Goal: Information Seeking & Learning: Learn about a topic

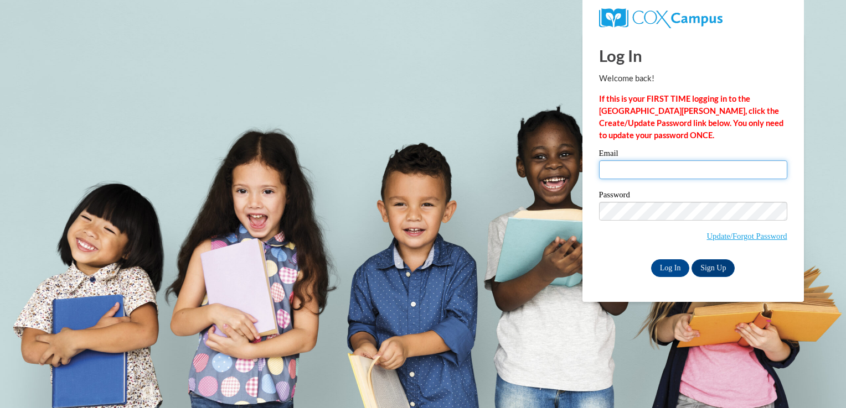
click at [613, 177] on input "Email" at bounding box center [693, 169] width 188 height 19
type input "worleyts@appstate.edu"
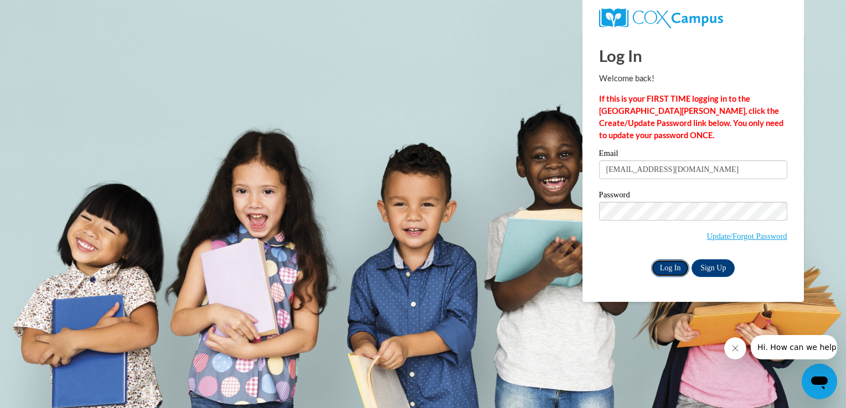
click at [674, 267] on input "Log In" at bounding box center [670, 269] width 39 height 18
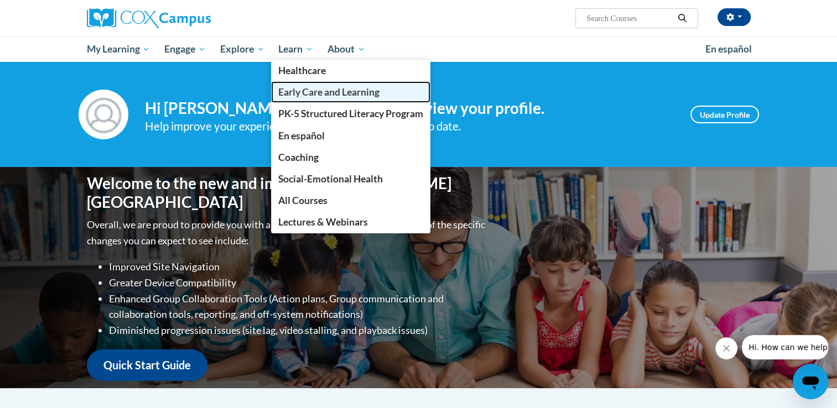
click at [304, 90] on span "Early Care and Learning" at bounding box center [328, 92] width 101 height 12
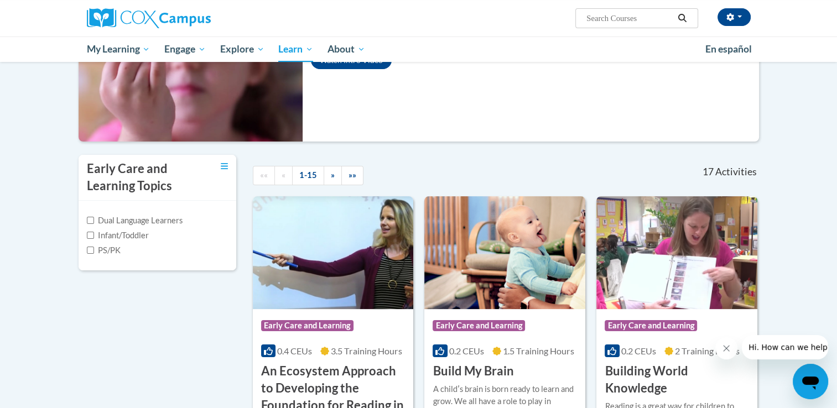
scroll to position [155, 0]
click at [506, 283] on img at bounding box center [504, 252] width 161 height 113
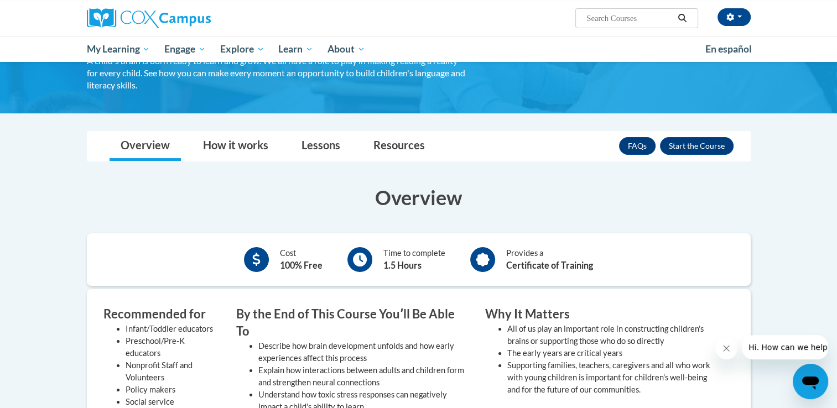
scroll to position [93, 0]
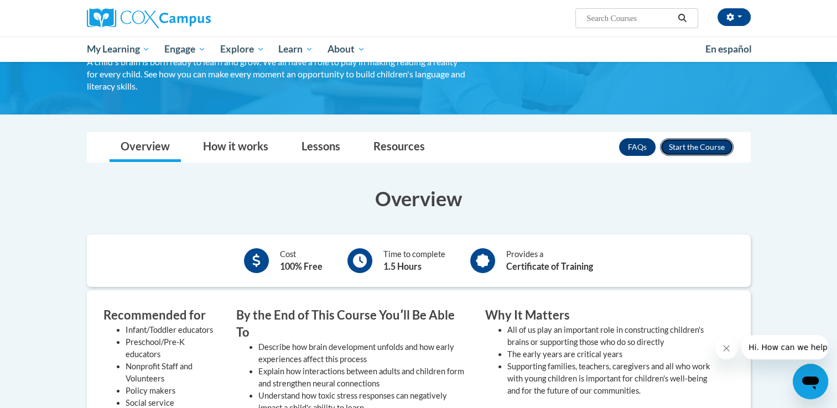
click at [695, 149] on button "Enroll" at bounding box center [697, 147] width 74 height 18
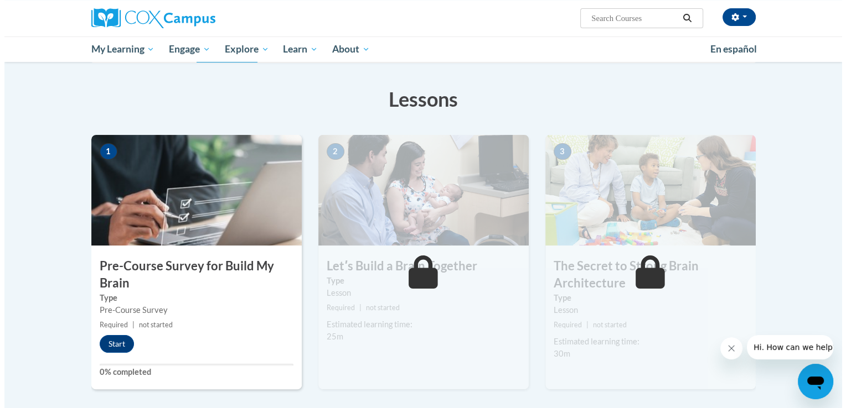
scroll to position [154, 0]
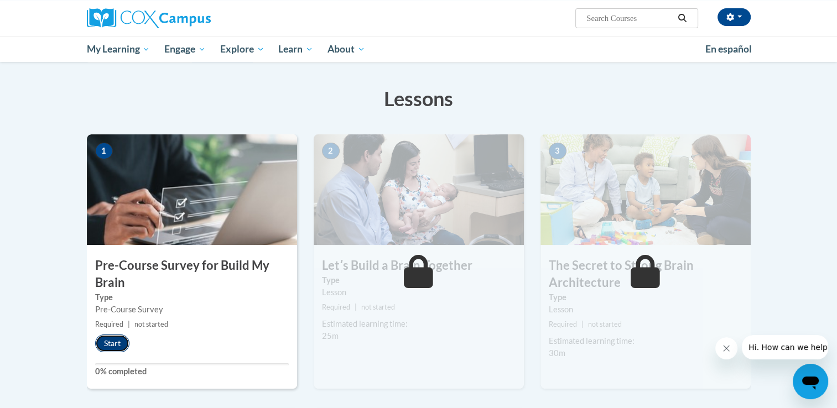
click at [115, 341] on button "Start" at bounding box center [112, 344] width 34 height 18
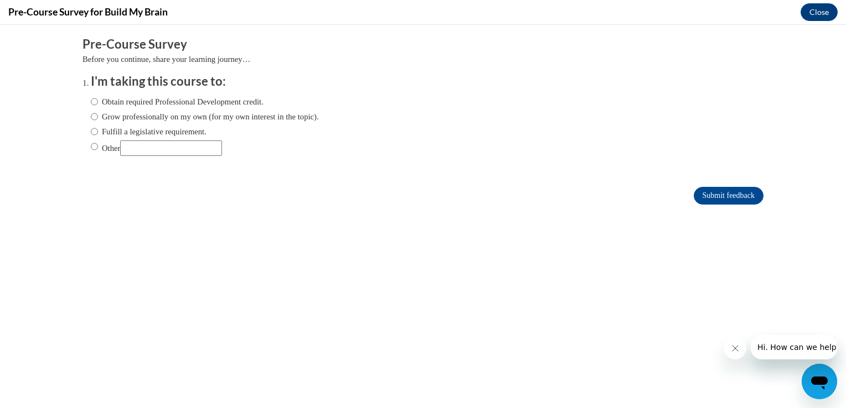
scroll to position [0, 0]
click at [91, 101] on input "Obtain required Professional Development credit." at bounding box center [94, 102] width 7 height 12
radio input "true"
click at [724, 203] on input "Submit feedback" at bounding box center [728, 196] width 70 height 18
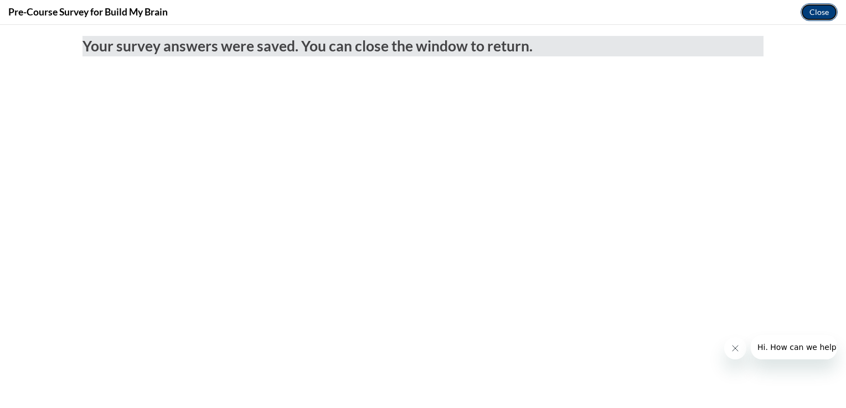
click at [809, 15] on button "Close" at bounding box center [818, 12] width 37 height 18
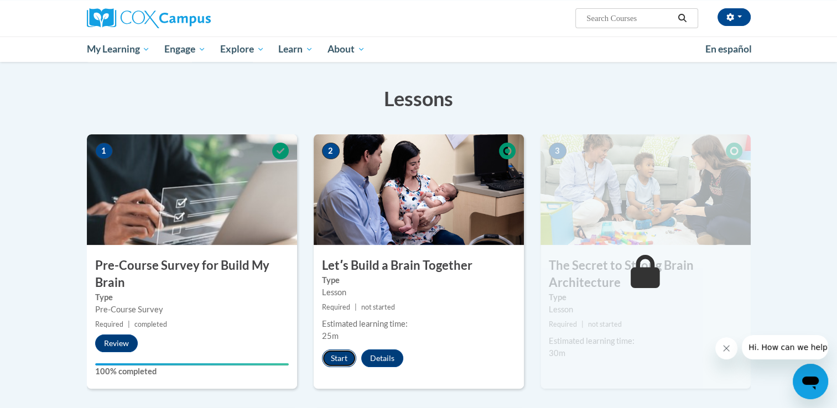
click at [339, 360] on button "Start" at bounding box center [339, 359] width 34 height 18
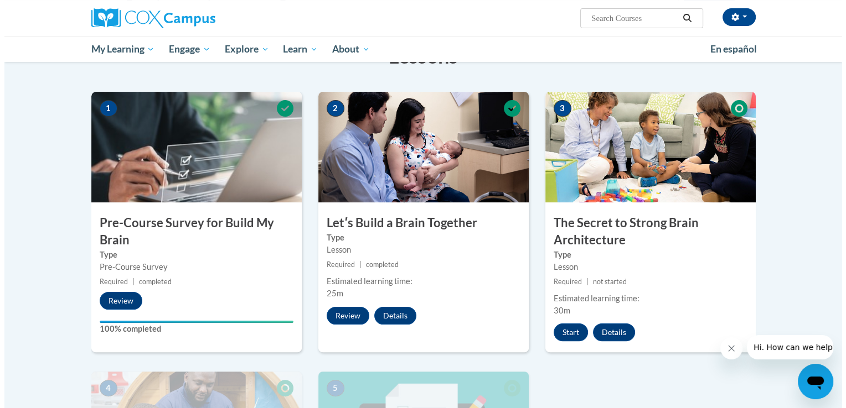
scroll to position [197, 0]
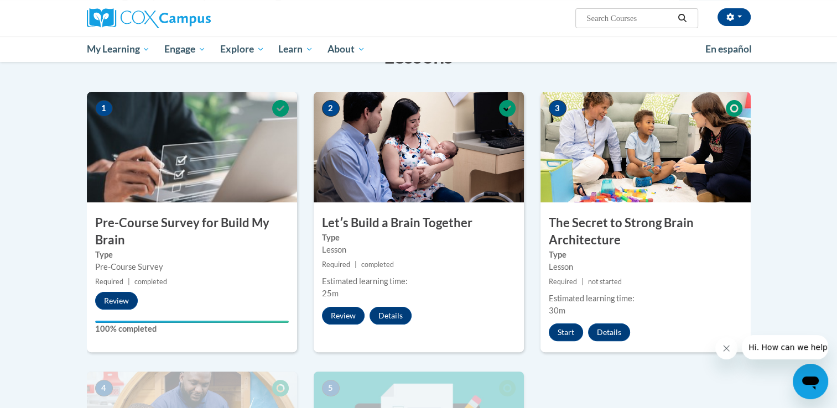
click at [612, 229] on h3 "The Secret to Strong Brain Architecture" at bounding box center [646, 232] width 210 height 34
click at [567, 329] on button "Start" at bounding box center [566, 333] width 34 height 18
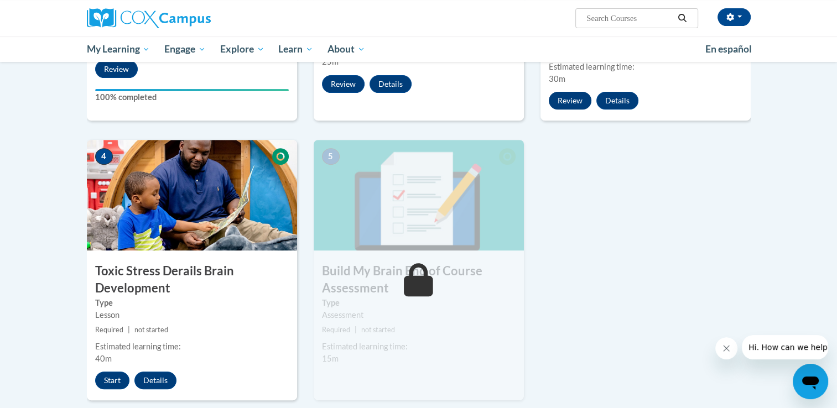
scroll to position [436, 0]
